Goal: Transaction & Acquisition: Purchase product/service

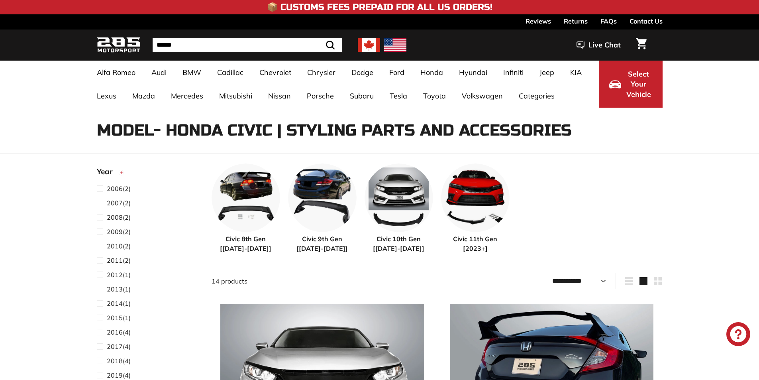
select select "**********"
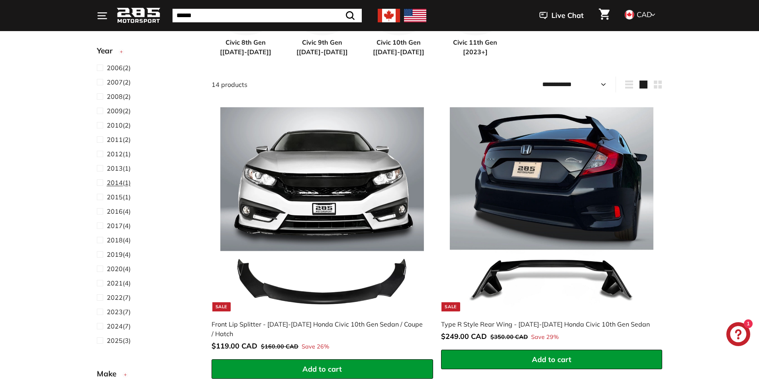
scroll to position [239, 0]
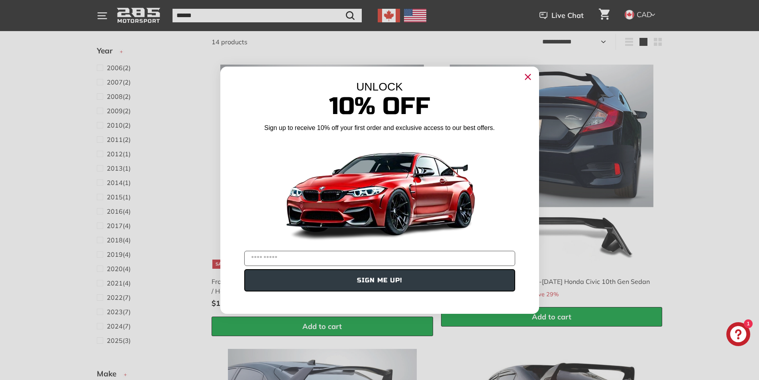
click at [754, 141] on div "Close dialog UNLOCK 10% Off Sign up to receive 10% off your first order and exc…" at bounding box center [379, 190] width 759 height 380
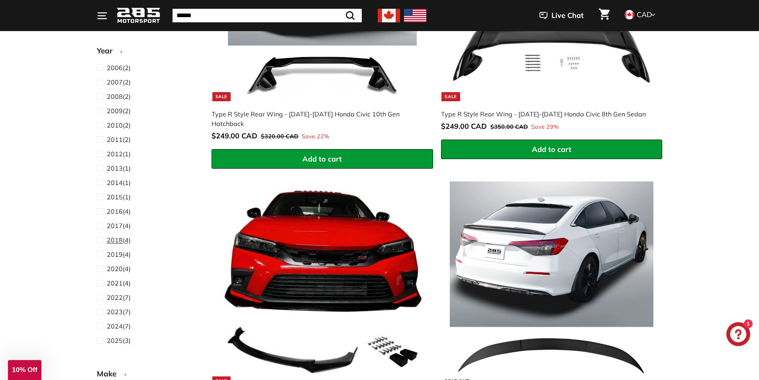
scroll to position [451, 0]
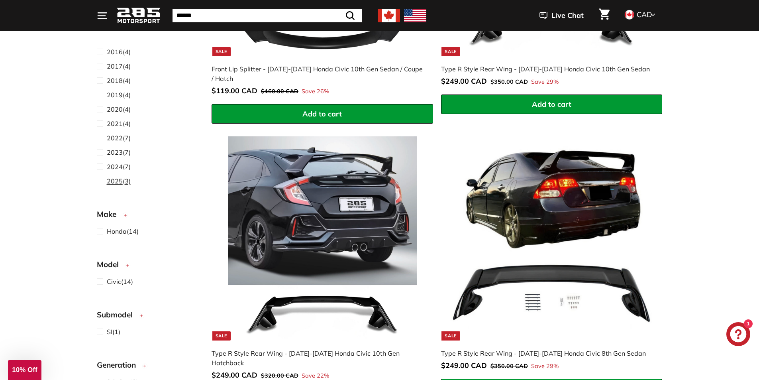
click at [120, 182] on span "2025" at bounding box center [115, 181] width 16 height 8
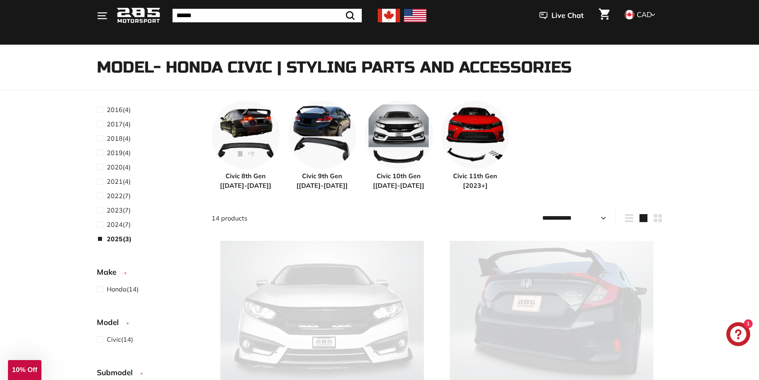
select select "**********"
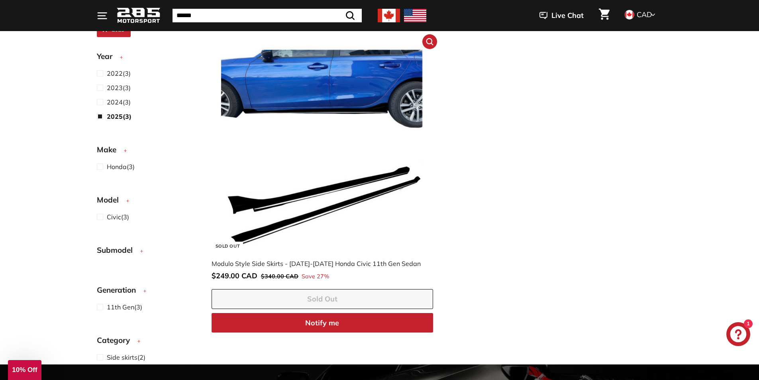
scroll to position [416, 0]
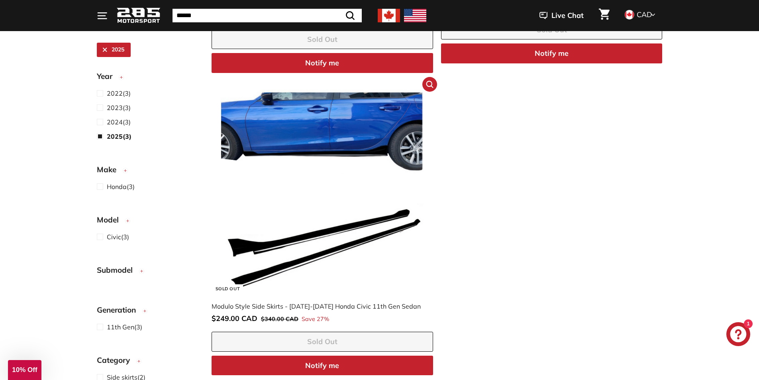
click at [309, 159] on img at bounding box center [322, 192] width 204 height 204
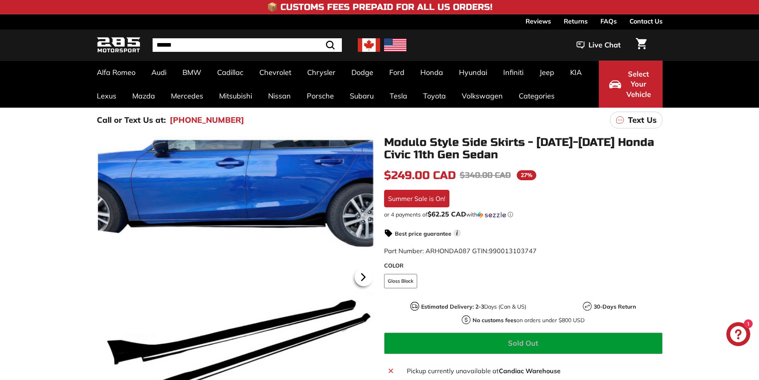
click at [364, 276] on icon at bounding box center [362, 276] width 3 height 7
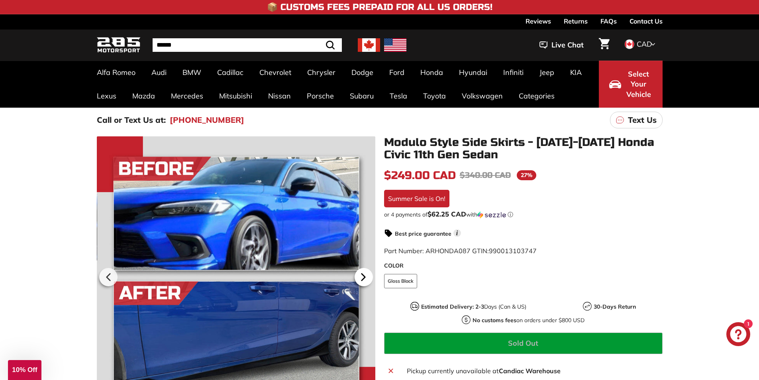
click at [364, 276] on icon at bounding box center [362, 276] width 3 height 7
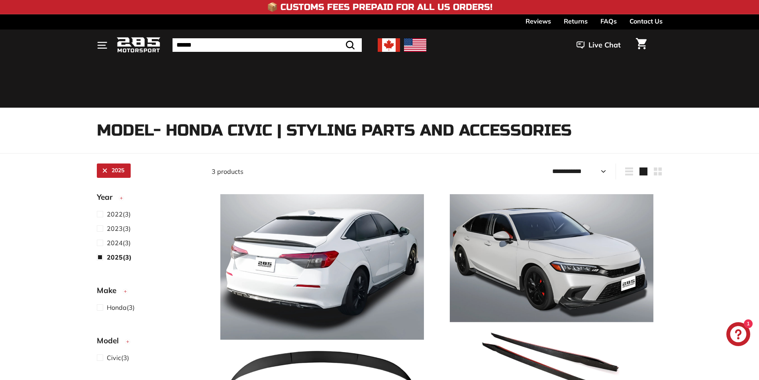
select select "**********"
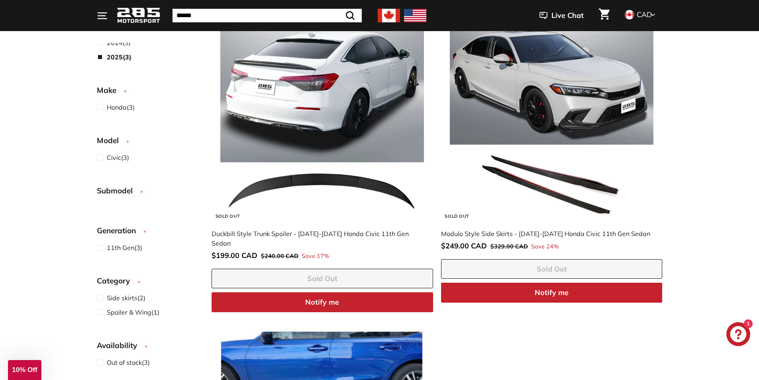
scroll to position [80, 0]
click at [124, 191] on span "Submodel" at bounding box center [118, 190] width 42 height 12
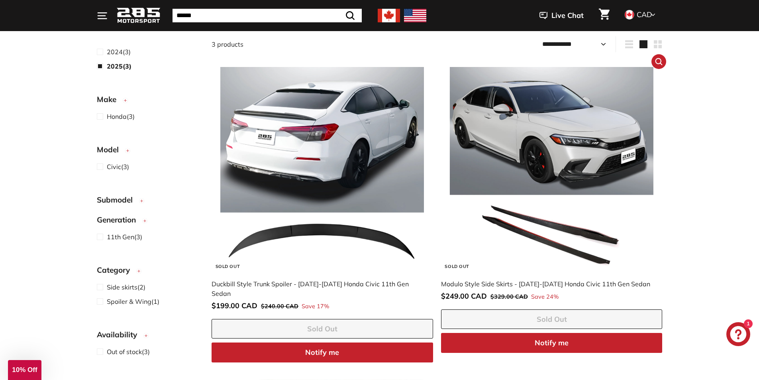
scroll to position [18, 0]
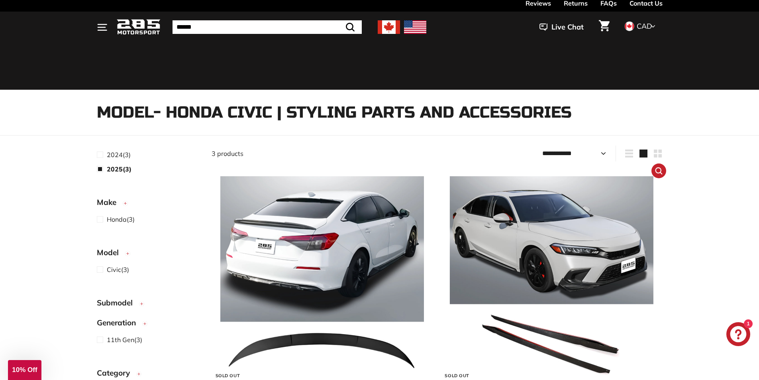
click at [554, 208] on img at bounding box center [552, 278] width 204 height 204
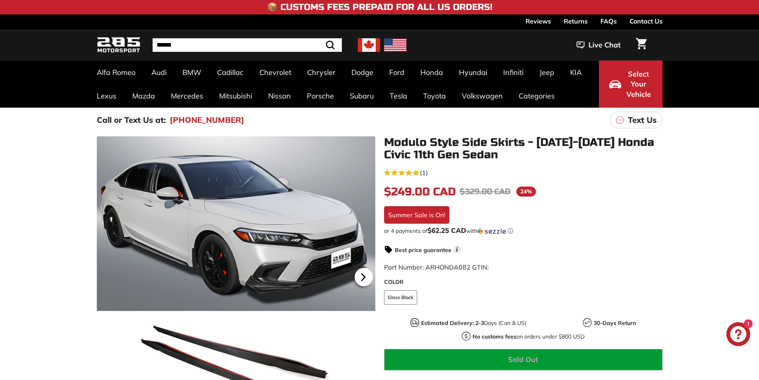
click at [365, 284] on icon at bounding box center [363, 277] width 18 height 18
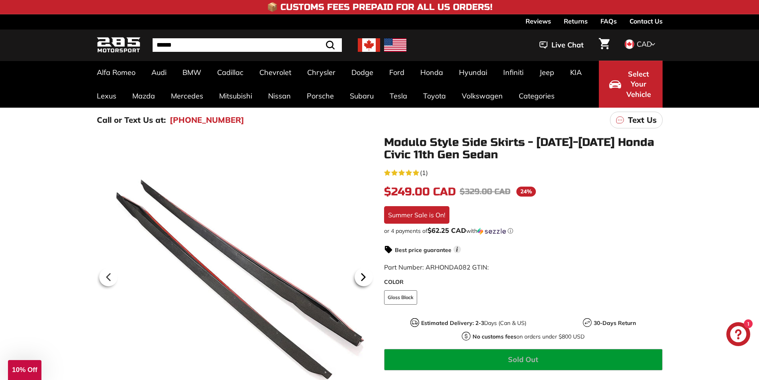
click at [365, 284] on icon at bounding box center [363, 277] width 18 height 18
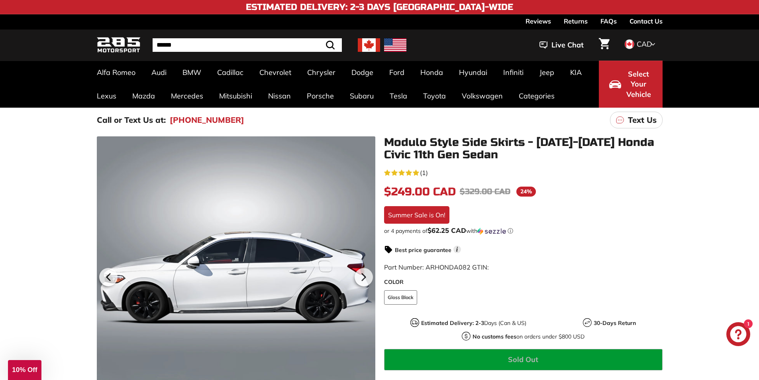
drag, startPoint x: 198, startPoint y: 250, endPoint x: 390, endPoint y: 282, distance: 194.6
click at [367, 277] on icon at bounding box center [363, 277] width 18 height 18
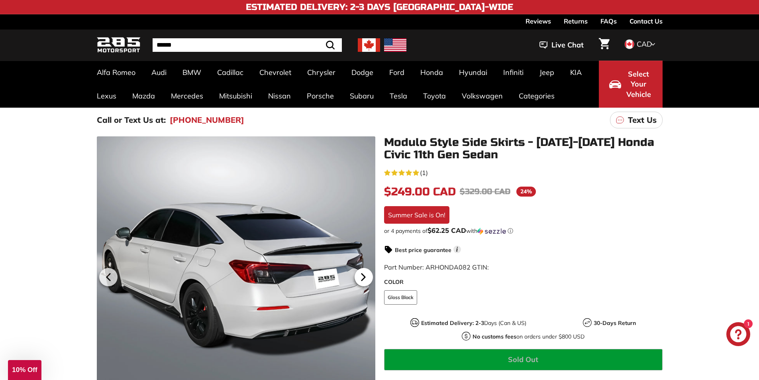
click at [361, 277] on icon at bounding box center [363, 277] width 18 height 18
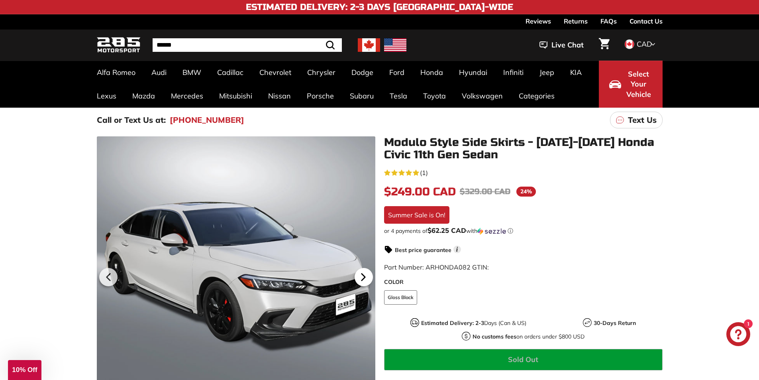
click at [361, 277] on icon at bounding box center [363, 277] width 18 height 18
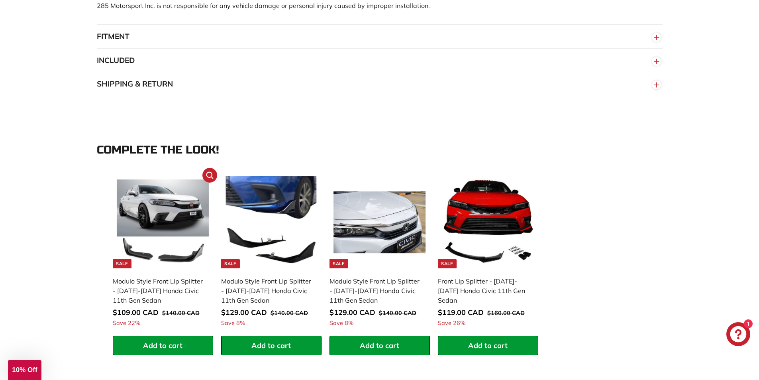
scroll to position [637, 0]
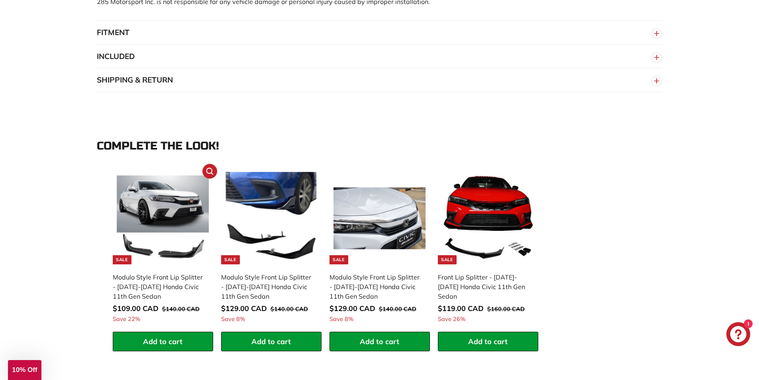
click at [168, 210] on img at bounding box center [163, 218] width 92 height 92
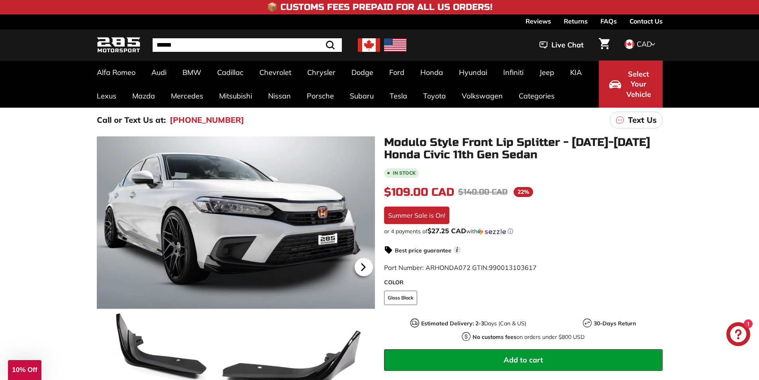
click at [360, 263] on icon at bounding box center [363, 267] width 18 height 18
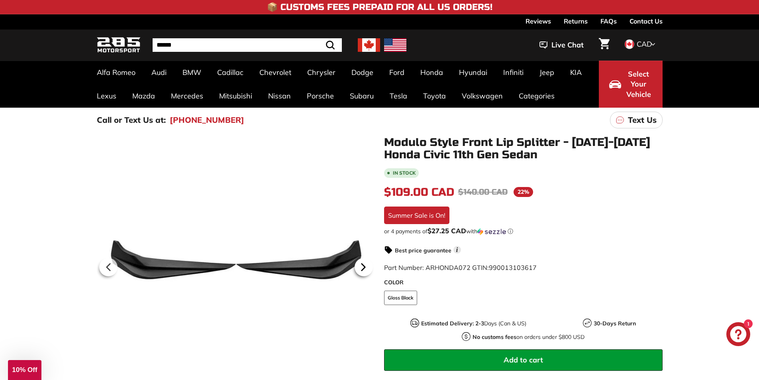
click at [360, 263] on icon at bounding box center [363, 267] width 18 height 18
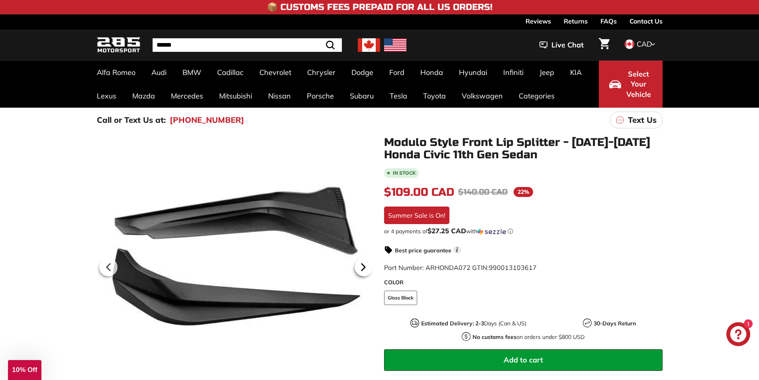
click at [360, 263] on icon at bounding box center [363, 267] width 18 height 18
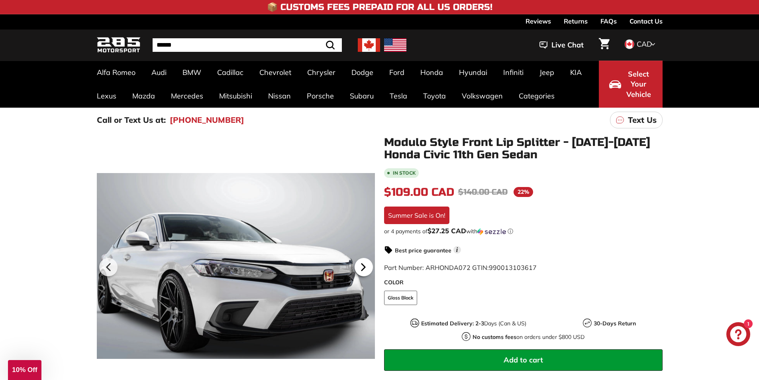
click at [360, 263] on icon at bounding box center [363, 267] width 18 height 18
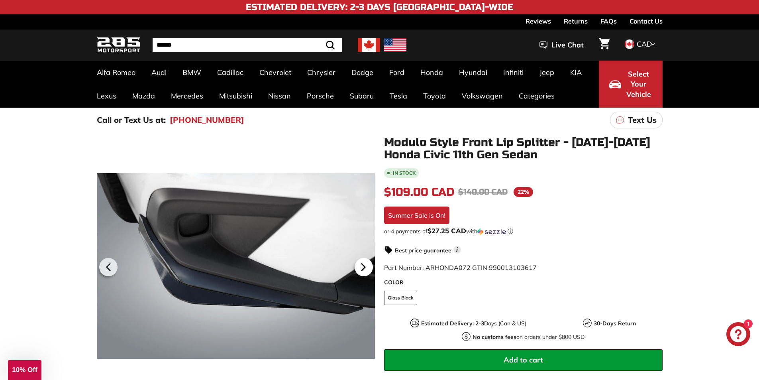
click at [360, 263] on icon at bounding box center [363, 267] width 18 height 18
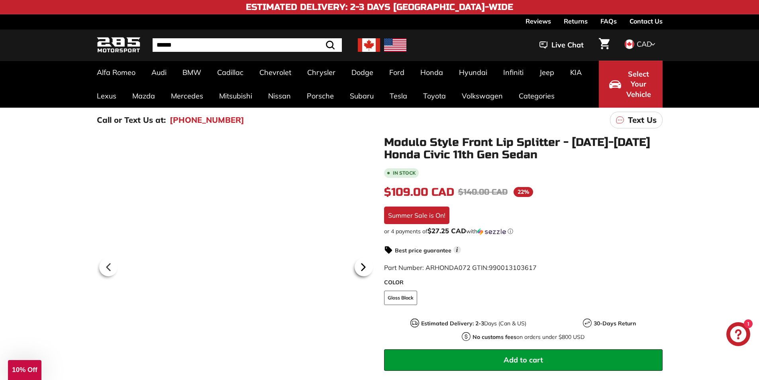
scroll to position [0, 85]
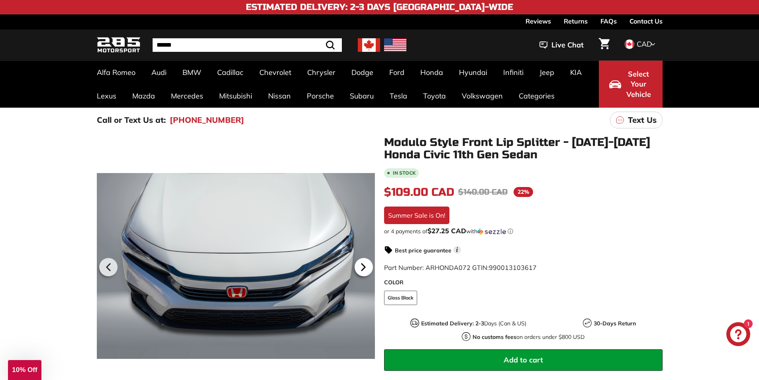
click at [360, 263] on icon at bounding box center [363, 267] width 18 height 18
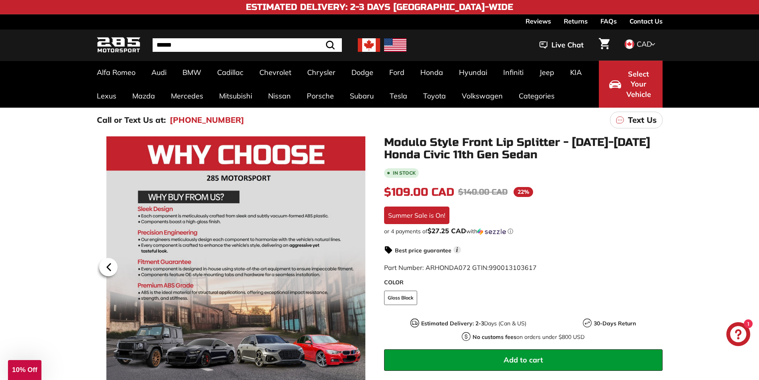
click at [112, 272] on icon at bounding box center [109, 267] width 18 height 18
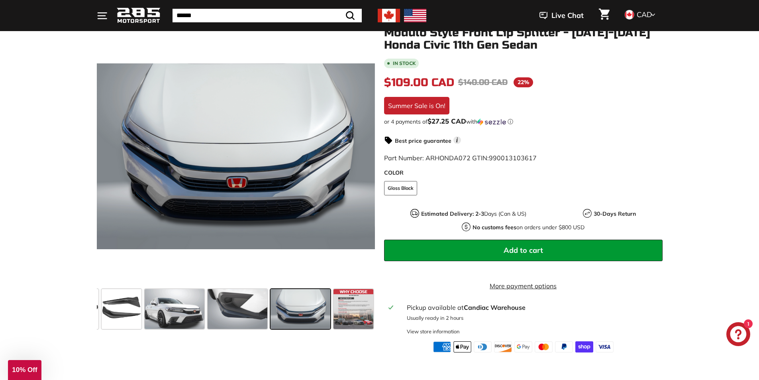
scroll to position [40, 0]
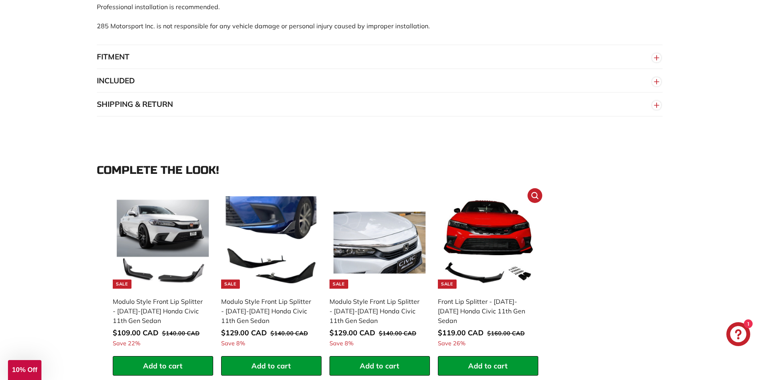
scroll to position [670, 0]
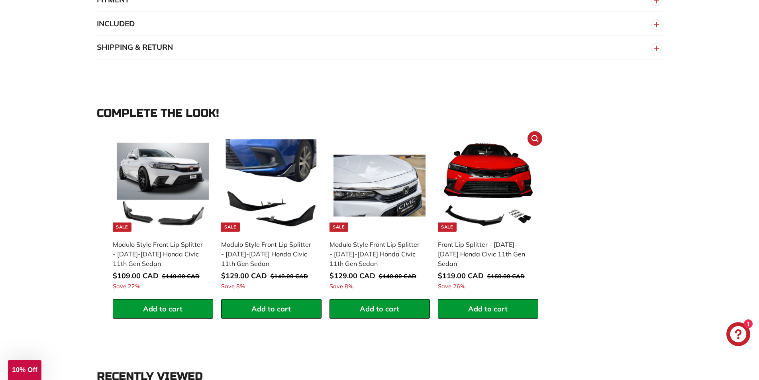
click at [482, 196] on img at bounding box center [488, 185] width 92 height 92
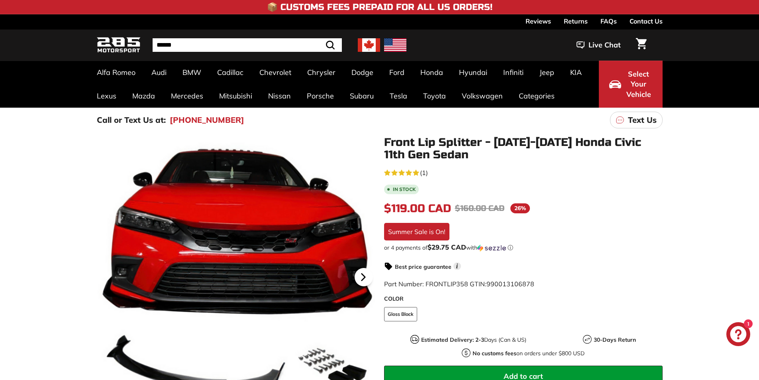
click at [355, 273] on icon at bounding box center [363, 277] width 18 height 18
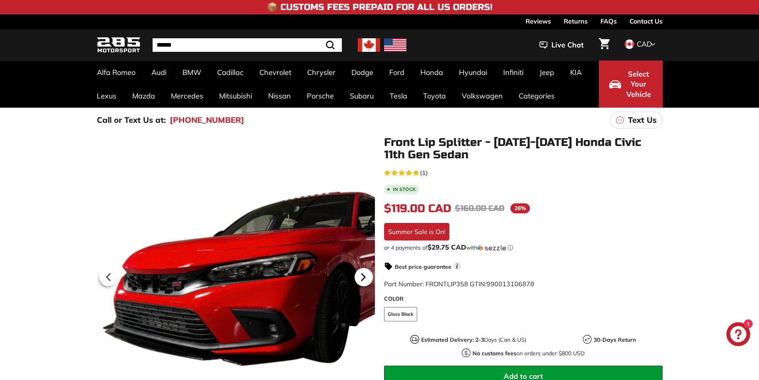
click at [366, 274] on icon at bounding box center [363, 277] width 18 height 18
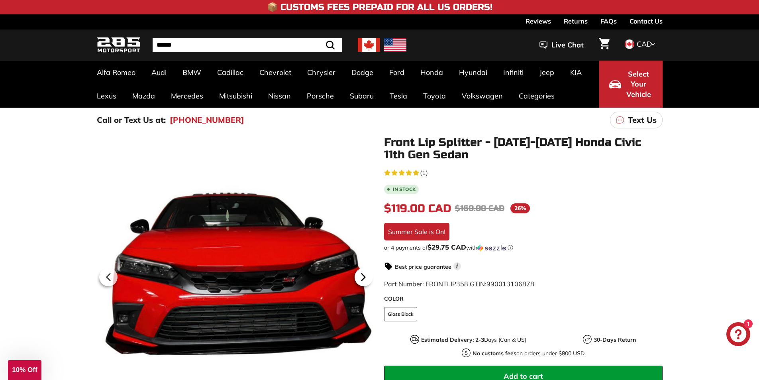
click at [366, 274] on icon at bounding box center [363, 277] width 18 height 18
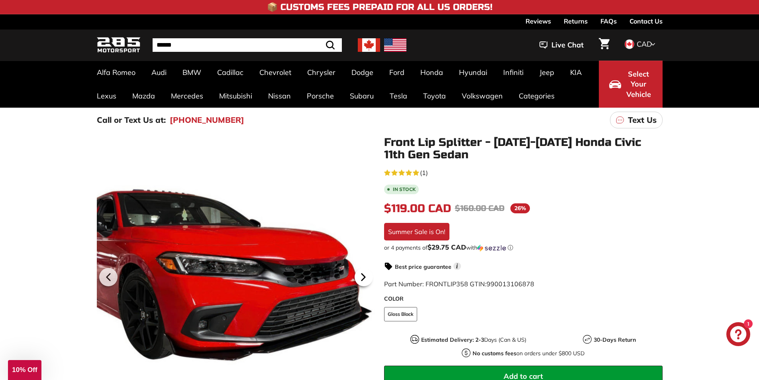
click at [366, 274] on icon at bounding box center [363, 277] width 18 height 18
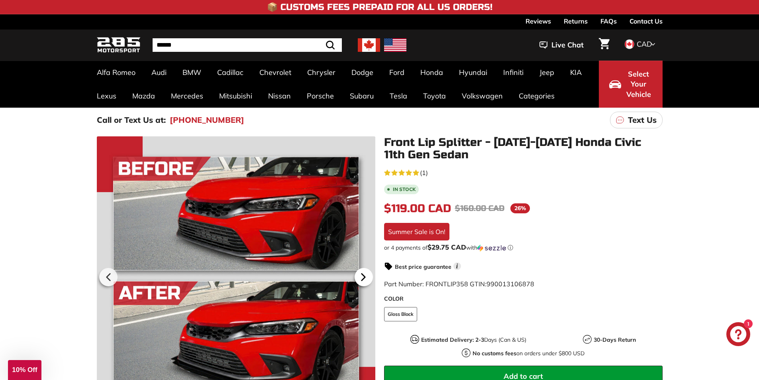
click at [366, 274] on icon at bounding box center [363, 277] width 18 height 18
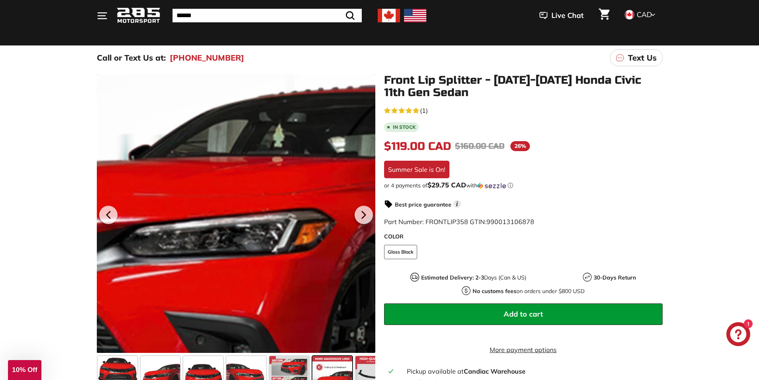
scroll to position [80, 0]
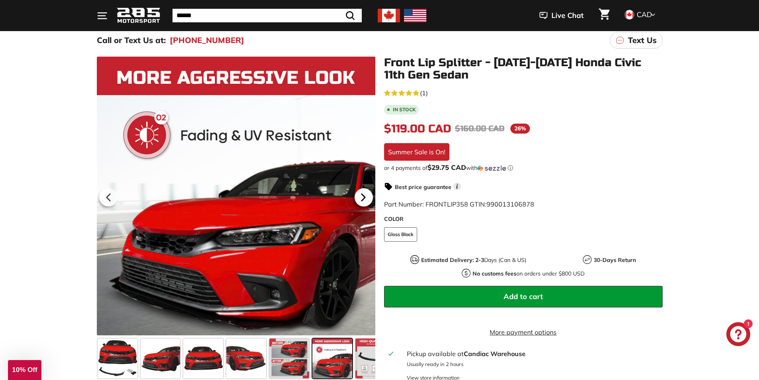
click at [370, 193] on icon at bounding box center [363, 197] width 18 height 18
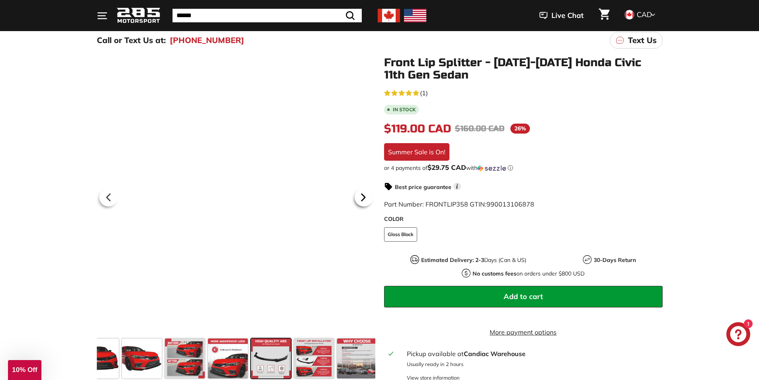
scroll to position [0, 108]
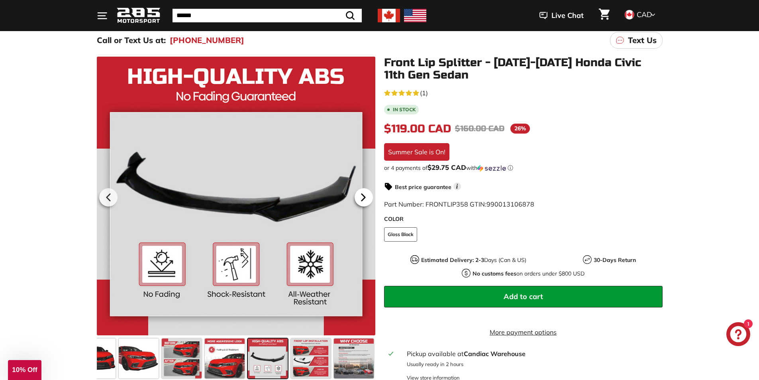
click at [365, 195] on icon at bounding box center [363, 197] width 18 height 18
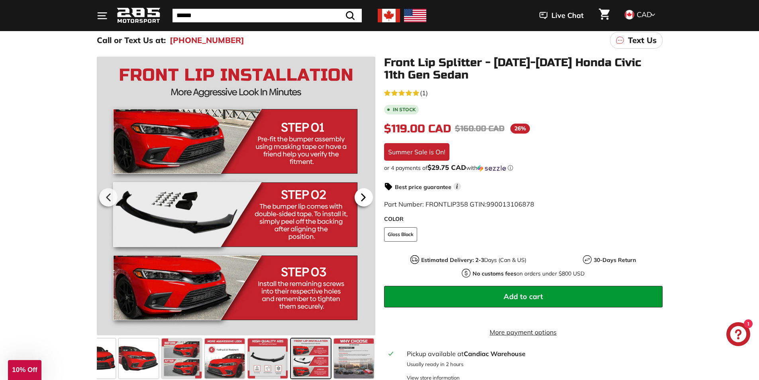
click at [363, 195] on icon at bounding box center [362, 197] width 3 height 7
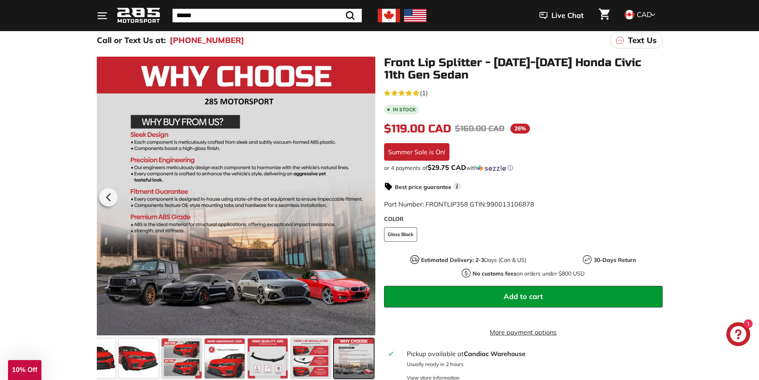
click at [363, 195] on div at bounding box center [236, 196] width 278 height 278
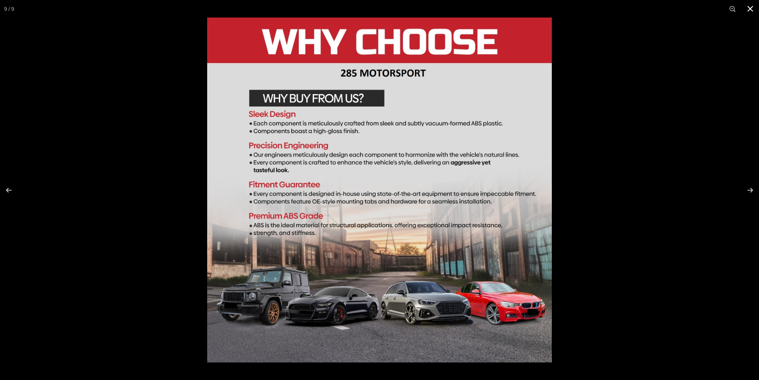
click at [660, 162] on div at bounding box center [586, 208] width 759 height 380
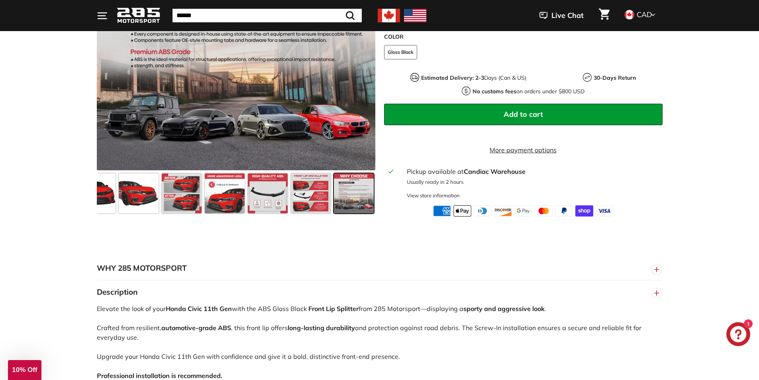
scroll to position [279, 0]
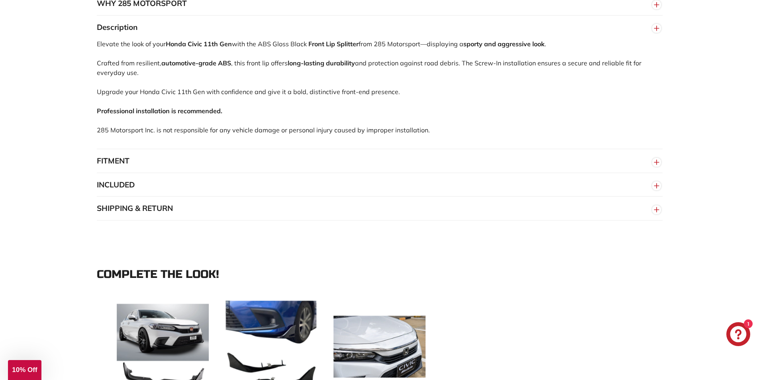
scroll to position [637, 0]
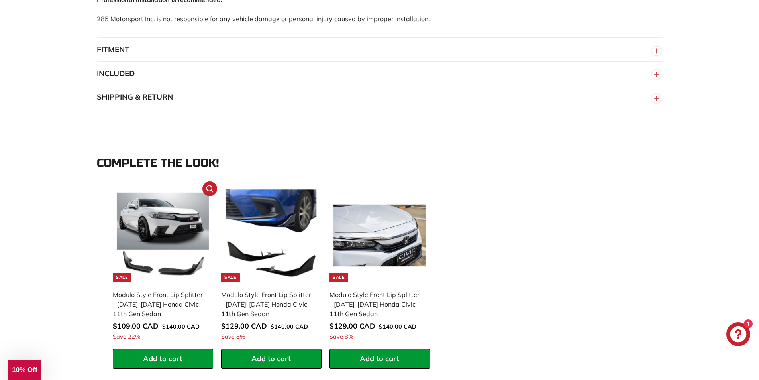
click at [138, 216] on img at bounding box center [163, 235] width 92 height 92
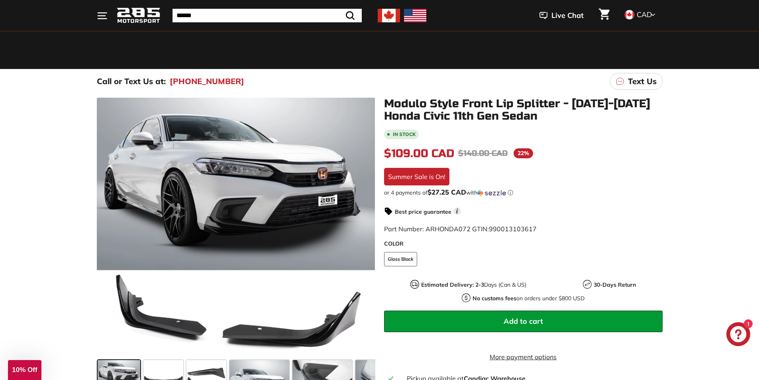
scroll to position [80, 0]
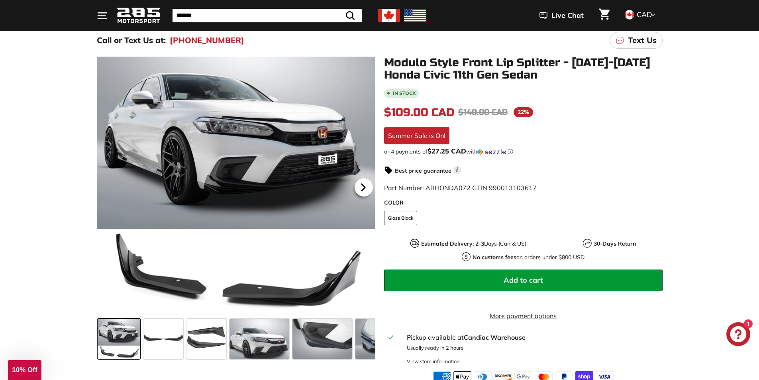
click at [369, 188] on icon at bounding box center [363, 187] width 18 height 18
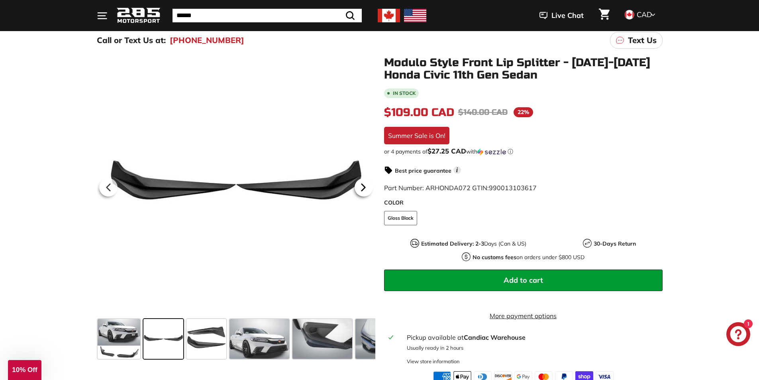
click at [369, 188] on icon at bounding box center [363, 187] width 18 height 18
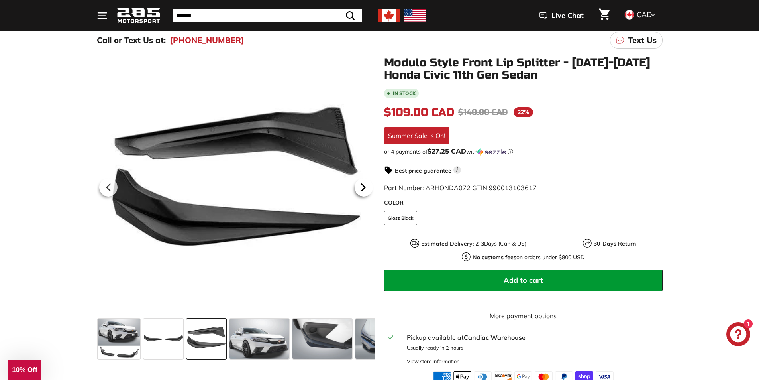
click at [366, 187] on icon at bounding box center [363, 187] width 18 height 18
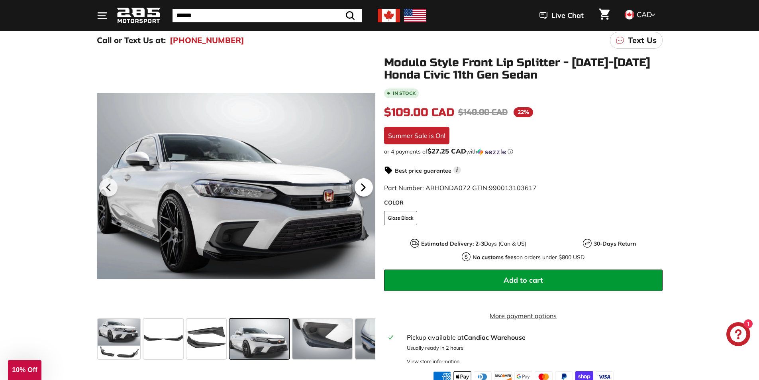
click at [367, 187] on icon at bounding box center [363, 187] width 18 height 18
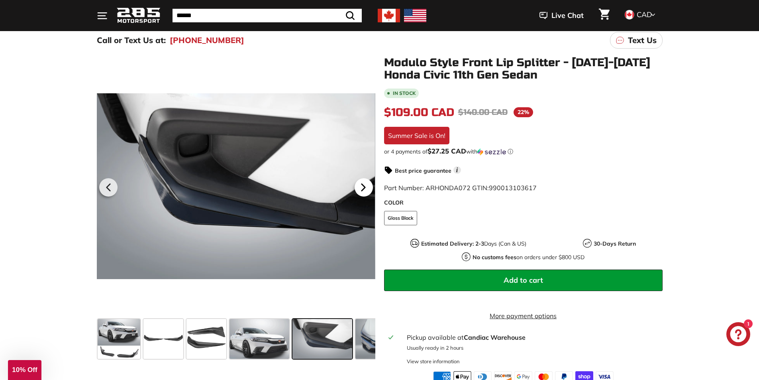
click at [367, 187] on icon at bounding box center [363, 187] width 18 height 18
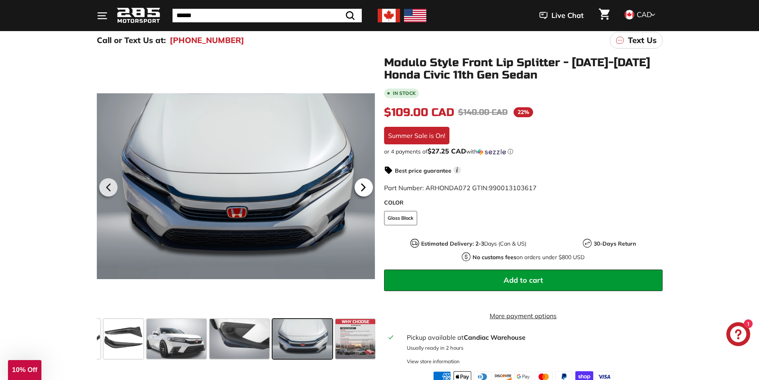
scroll to position [0, 85]
click at [367, 187] on icon at bounding box center [363, 187] width 18 height 18
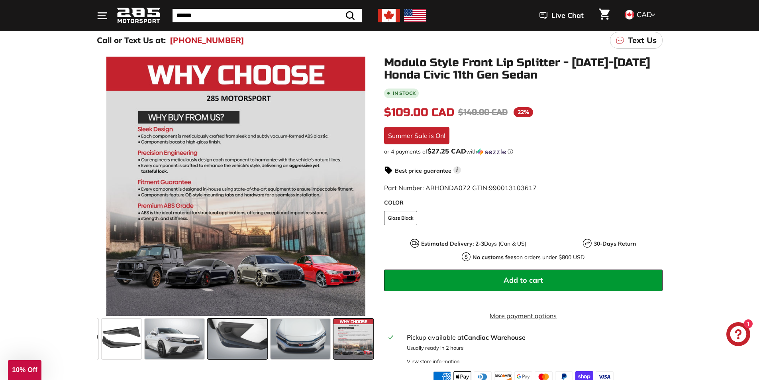
scroll to position [0, 84]
